Goal: Check status: Check status

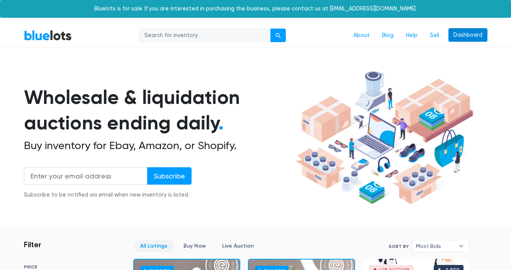
click at [456, 35] on link "Dashboard" at bounding box center [467, 35] width 39 height 14
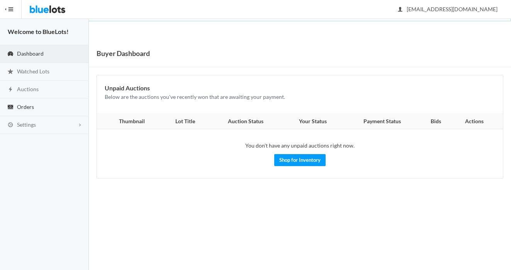
click at [45, 110] on link "Orders" at bounding box center [44, 107] width 89 height 18
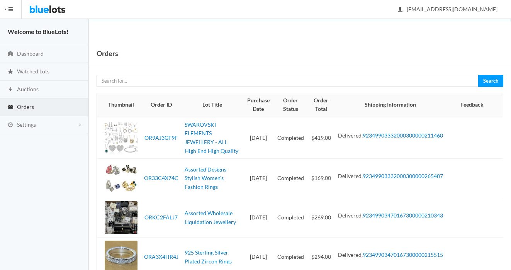
scroll to position [99, 0]
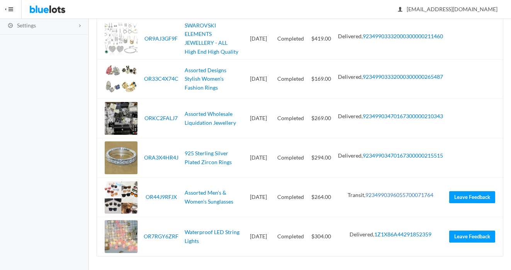
click at [391, 192] on link "9234990396055700071764" at bounding box center [399, 195] width 68 height 7
